Goal: Communication & Community: Answer question/provide support

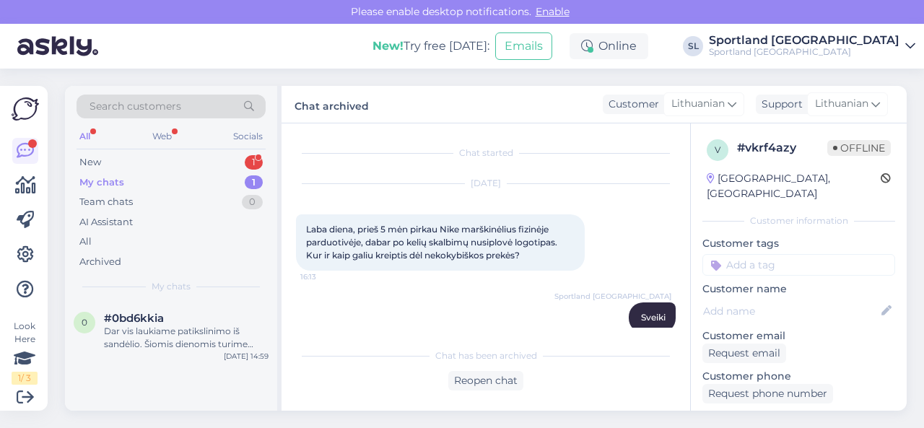
click at [169, 161] on div "New 1" at bounding box center [171, 162] width 189 height 20
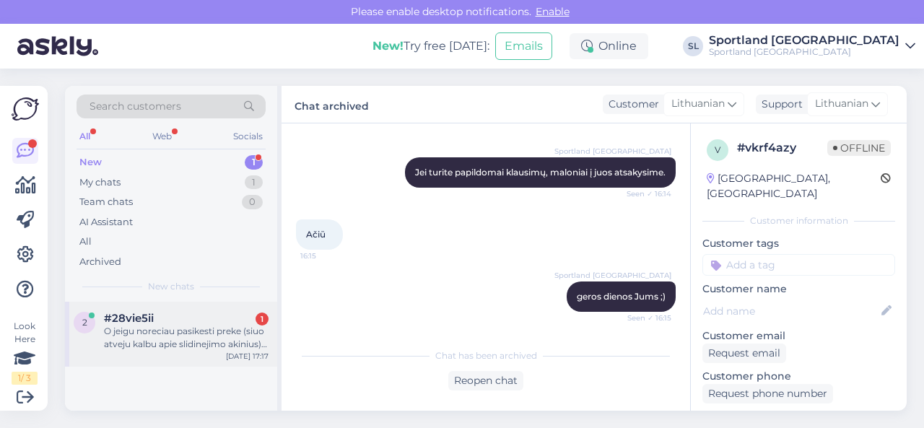
click at [172, 326] on div "O jeigu noreciau pasikesti preke (siuo atveju kalbu apie slidinejimo akinius) i…" at bounding box center [186, 338] width 165 height 26
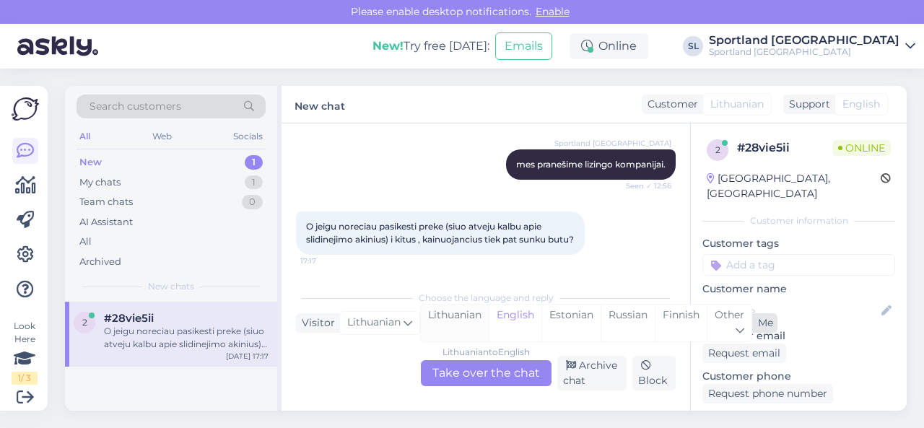
click at [471, 326] on div "Lithuanian" at bounding box center [455, 323] width 68 height 37
click at [463, 367] on div "Lithuanian to Lithuanian Take over the chat" at bounding box center [486, 373] width 131 height 26
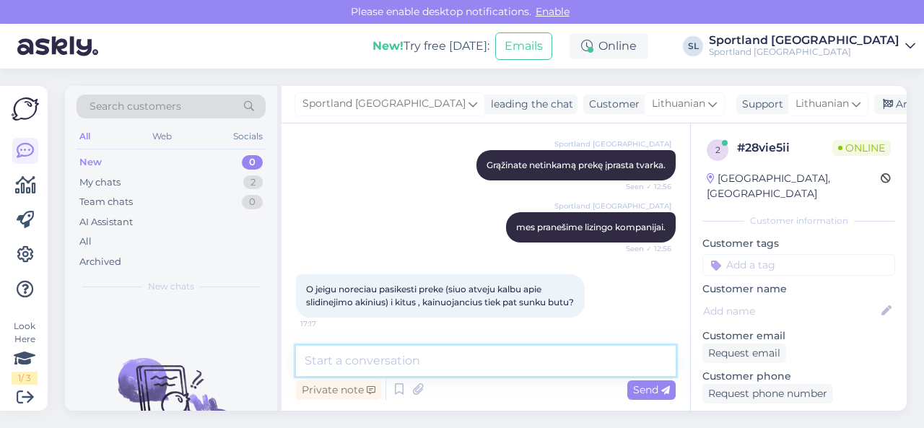
click at [432, 347] on textarea at bounding box center [486, 361] width 380 height 30
click at [439, 360] on textarea at bounding box center [486, 361] width 380 height 30
drag, startPoint x: 458, startPoint y: 359, endPoint x: 449, endPoint y: 360, distance: 8.8
click at [449, 360] on textarea "El. parduotuvės užsakymai prekės nekeičiamos." at bounding box center [486, 361] width 380 height 30
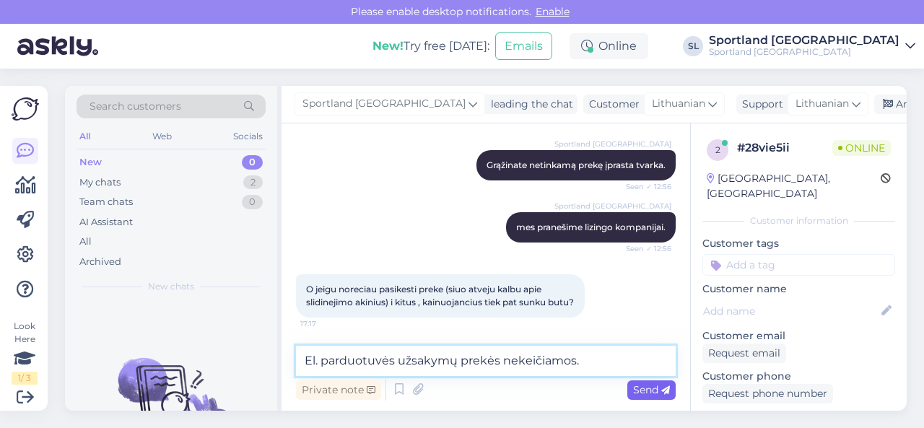
type textarea "El. parduotuvės užsakymų prekės nekeičiamos."
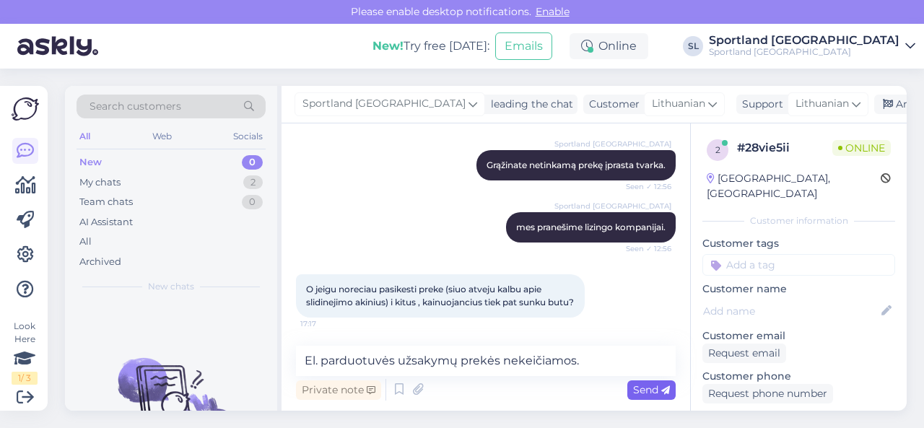
click at [636, 389] on span "Send" at bounding box center [651, 389] width 37 height 13
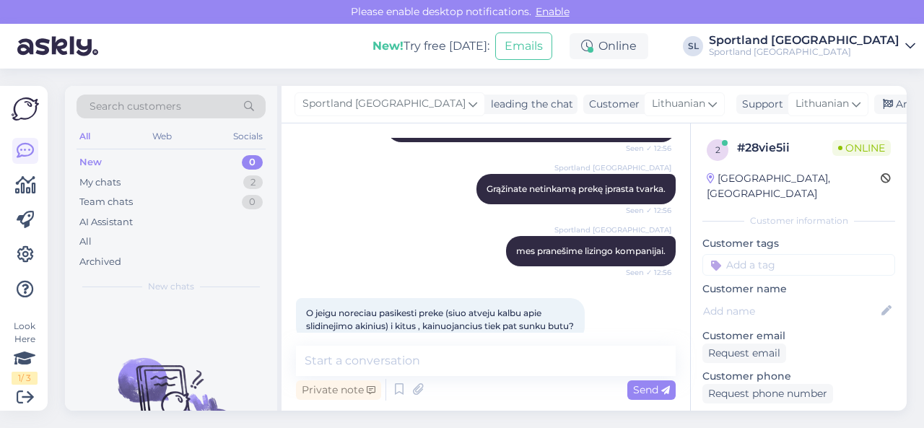
scroll to position [401, 0]
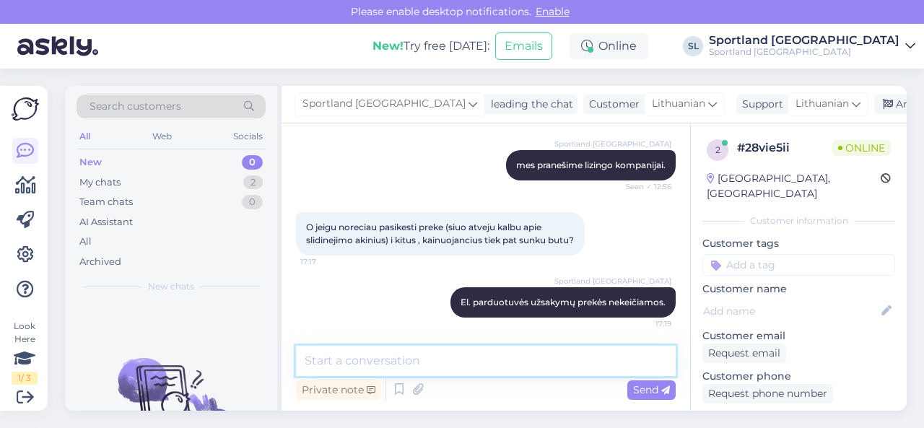
click at [488, 362] on textarea at bounding box center [486, 361] width 380 height 30
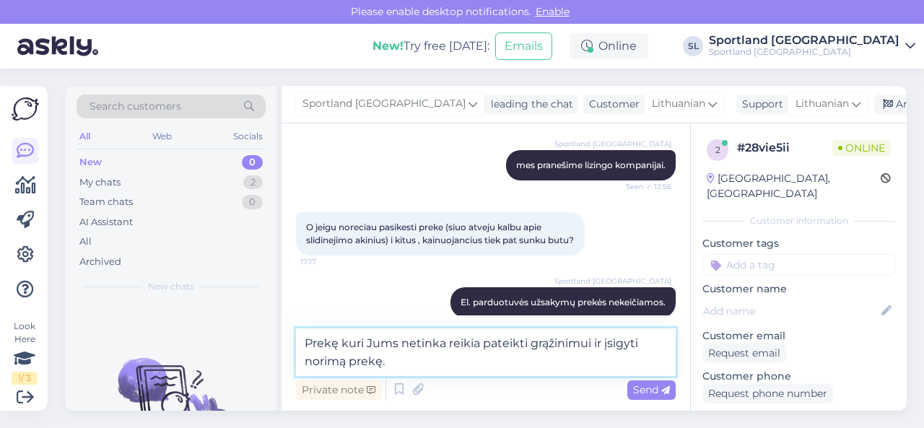
type textarea "Prekę kuri Jums netinka reikia pateikti grąžinimui ir įsigyti norimą prekę."
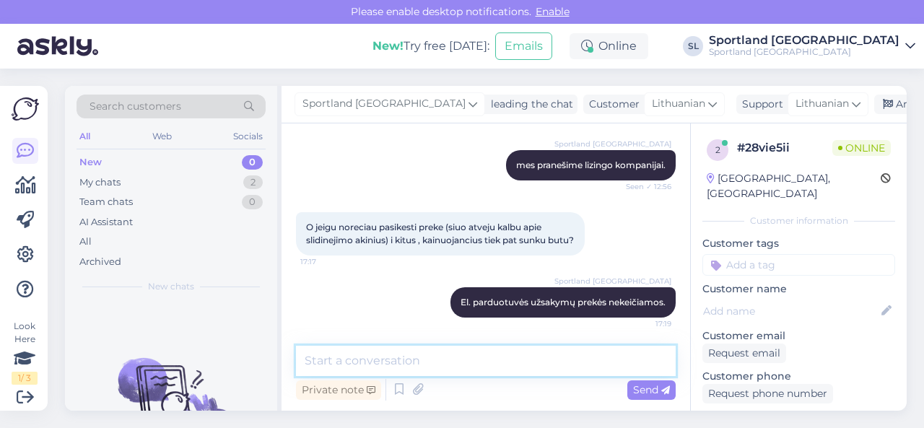
scroll to position [476, 0]
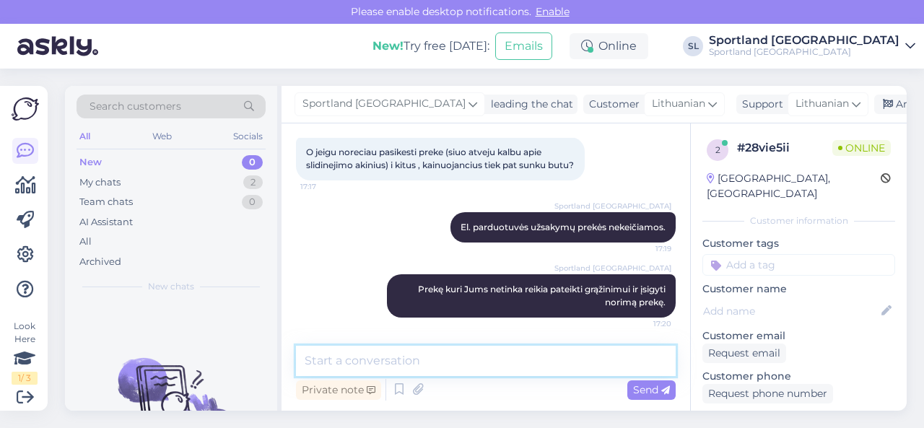
click at [527, 346] on textarea at bounding box center [486, 361] width 380 height 30
